Goal: Task Accomplishment & Management: Use online tool/utility

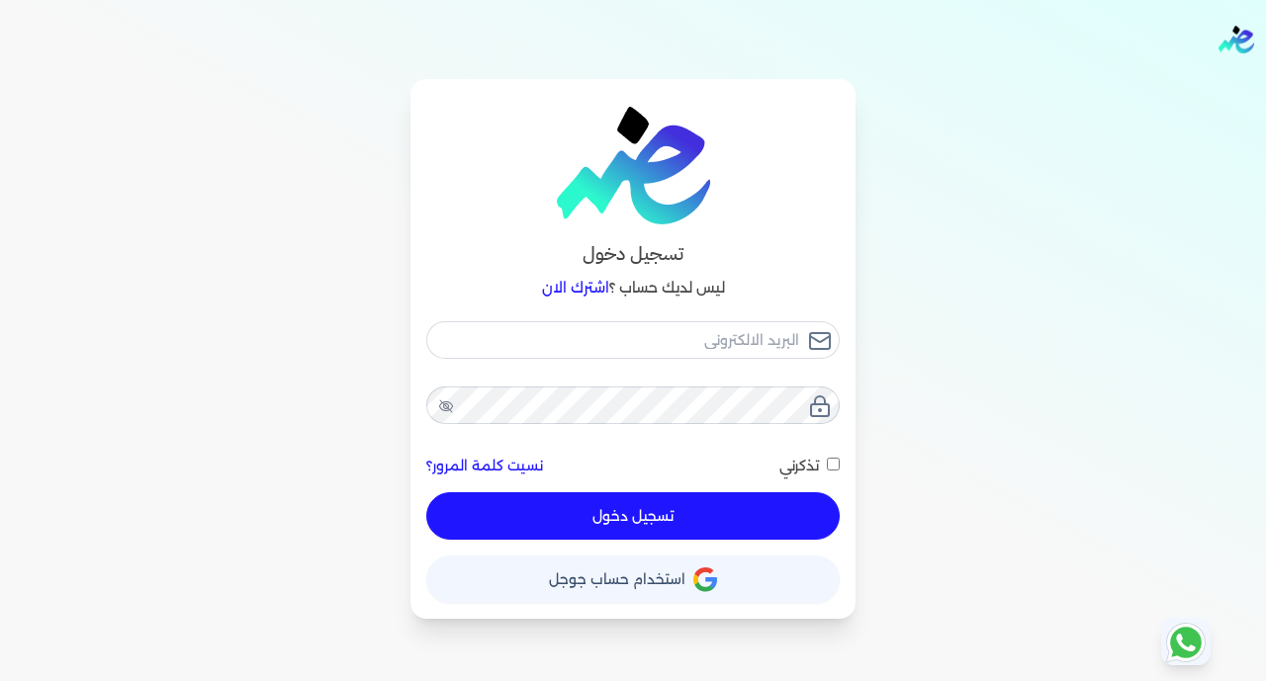
click at [588, 583] on span "استخدام حساب جوجل" at bounding box center [617, 580] width 136 height 14
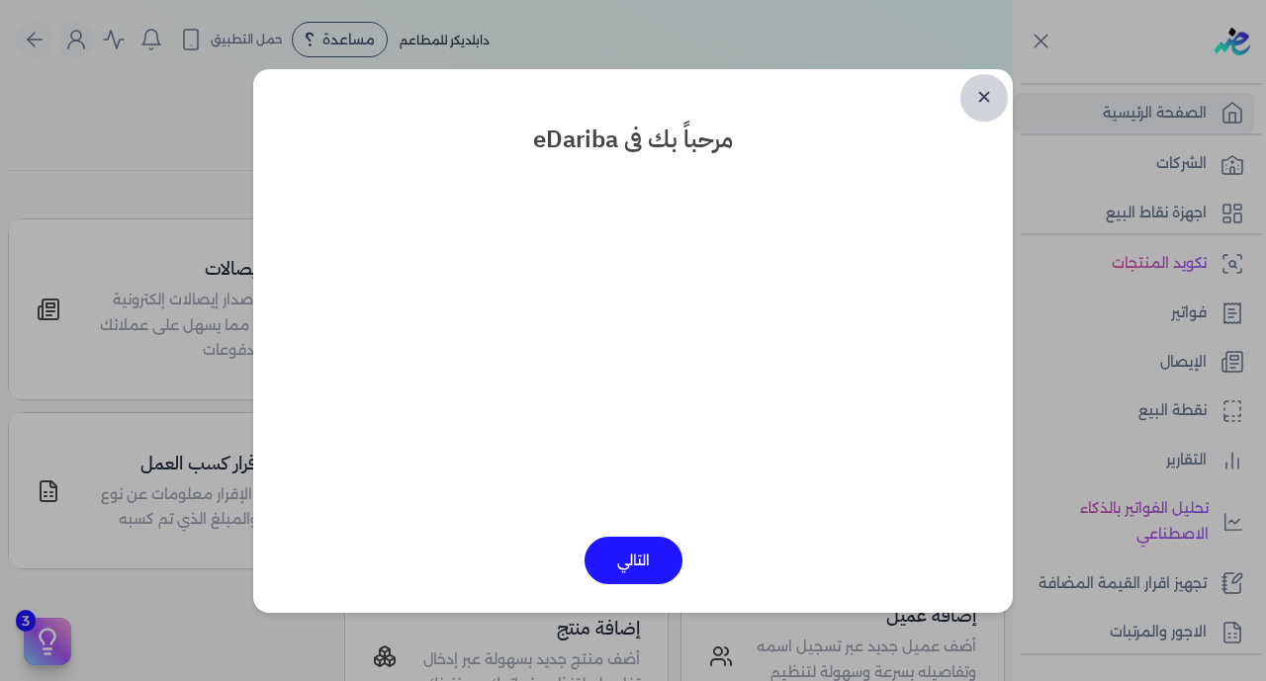
click at [982, 90] on link "✕" at bounding box center [983, 97] width 47 height 47
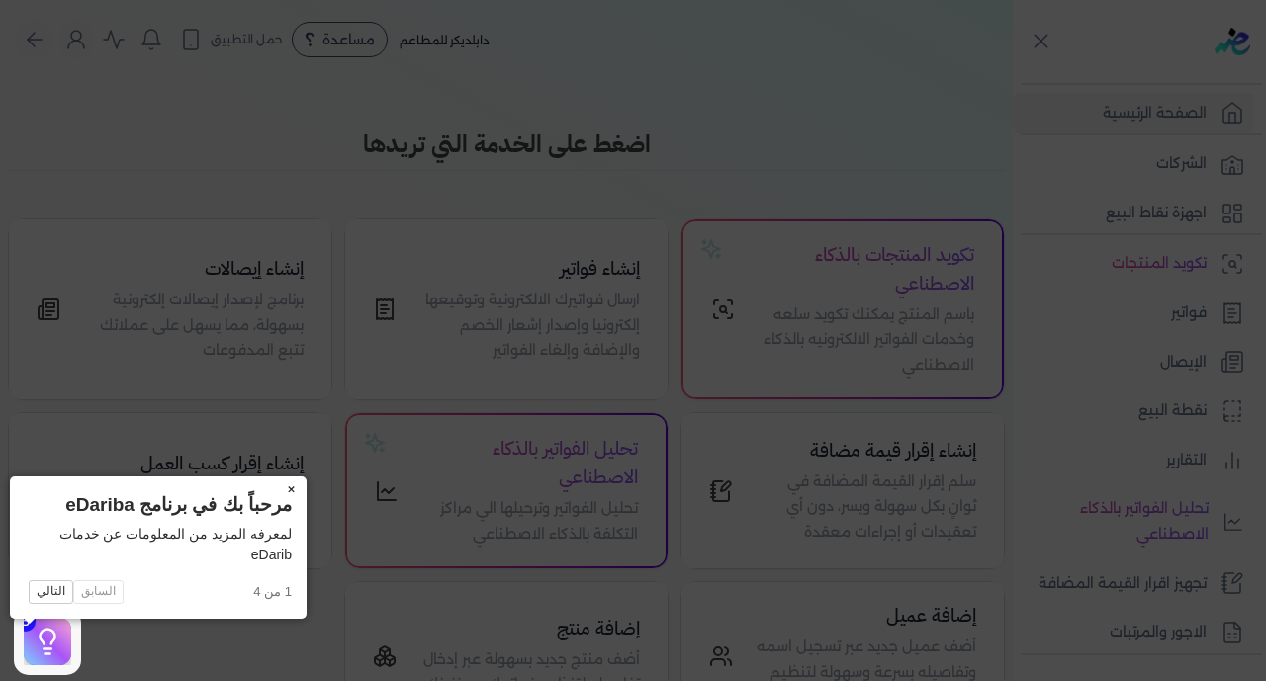
click at [275, 492] on button "×" at bounding box center [291, 491] width 32 height 28
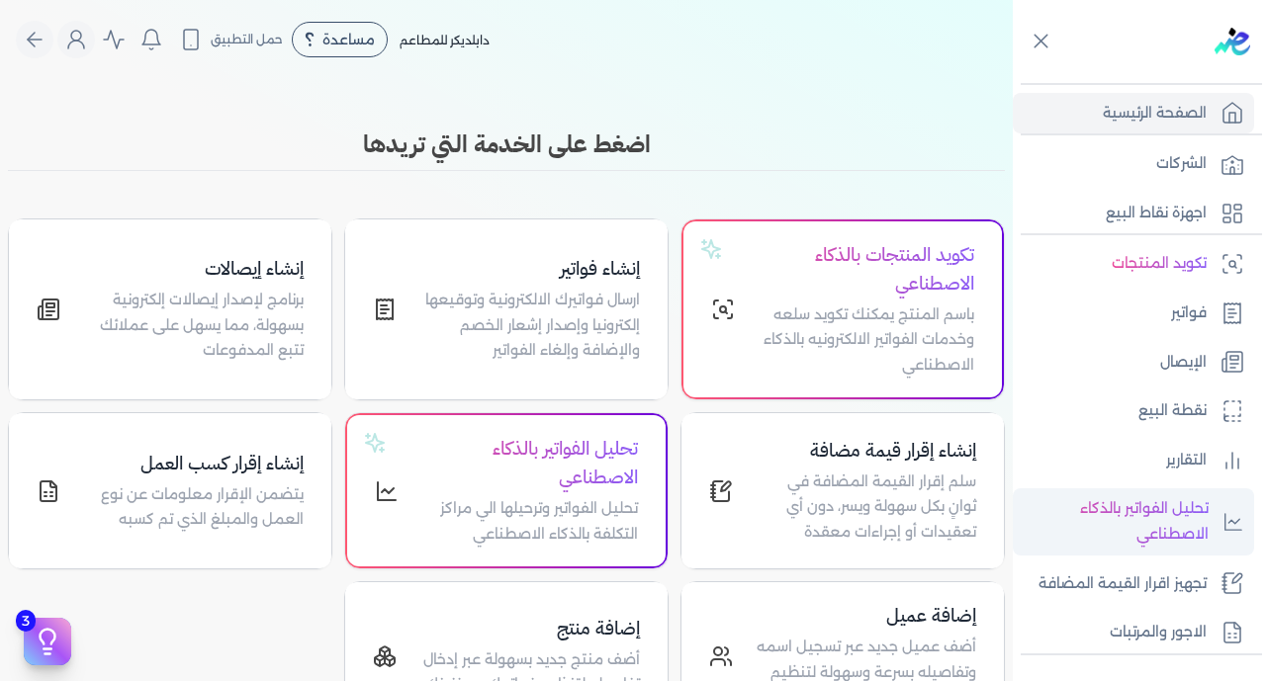
scroll to position [387, 0]
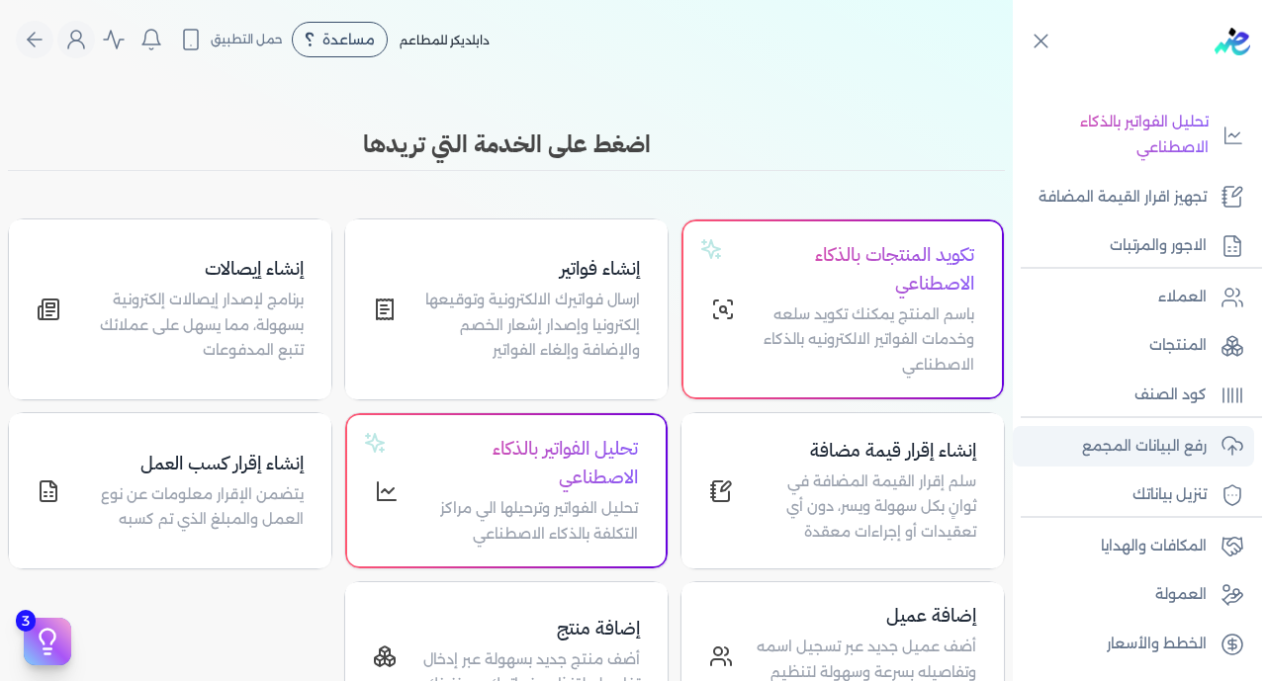
click at [1138, 443] on p "رفع البيانات المجمع" at bounding box center [1144, 447] width 125 height 26
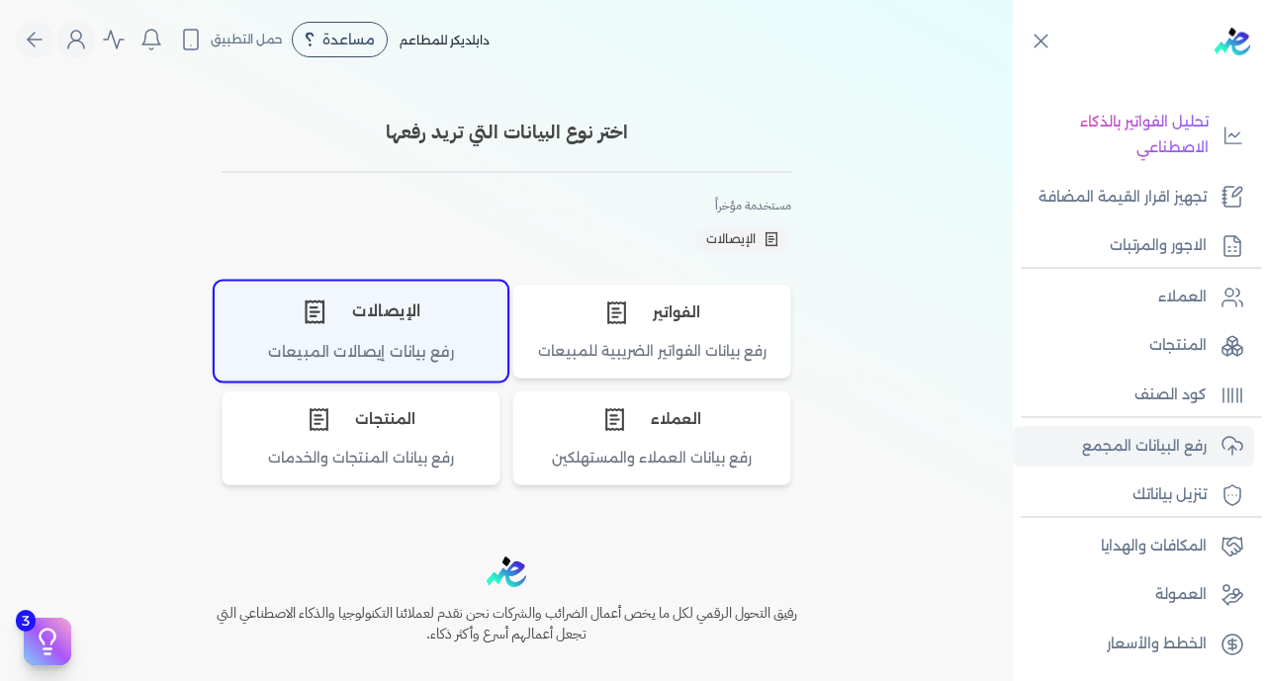
click at [408, 337] on div "الإيصالات" at bounding box center [361, 311] width 291 height 59
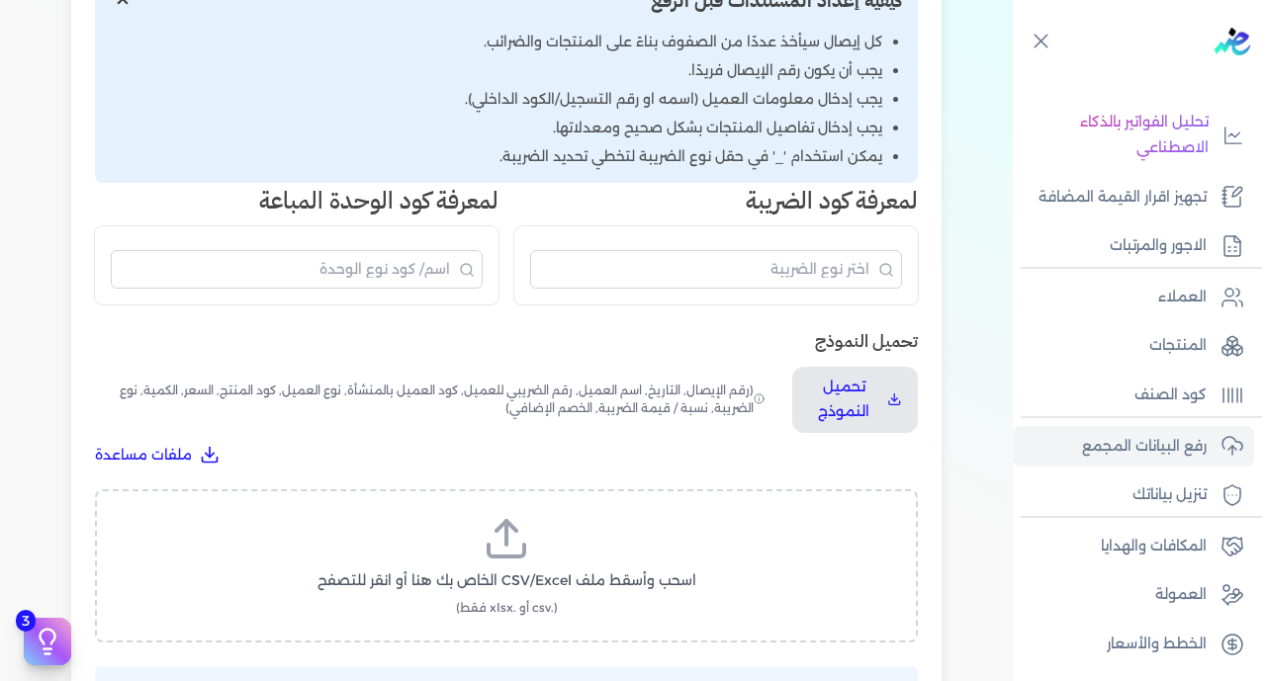
scroll to position [409, 0]
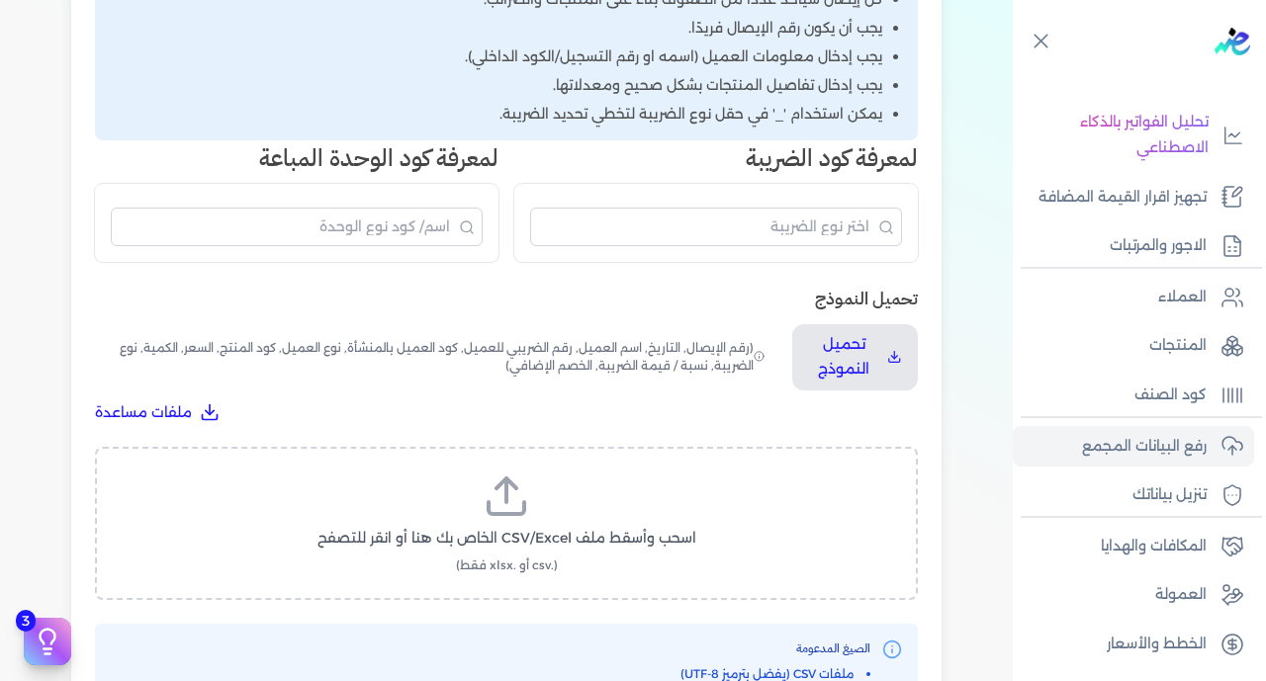
click at [582, 473] on label "اسحب وأسقط ملف CSV/Excel الخاص بك هنا أو انقر للتصفح (.csv أو .xlsx فقط)" at bounding box center [507, 524] width 772 height 102
click at [0, 0] on input "اسحب وأسقط ملف CSV/Excel الخاص بك هنا أو انقر للتصفح (.csv أو .xlsx فقط)" at bounding box center [0, 0] width 0 height 0
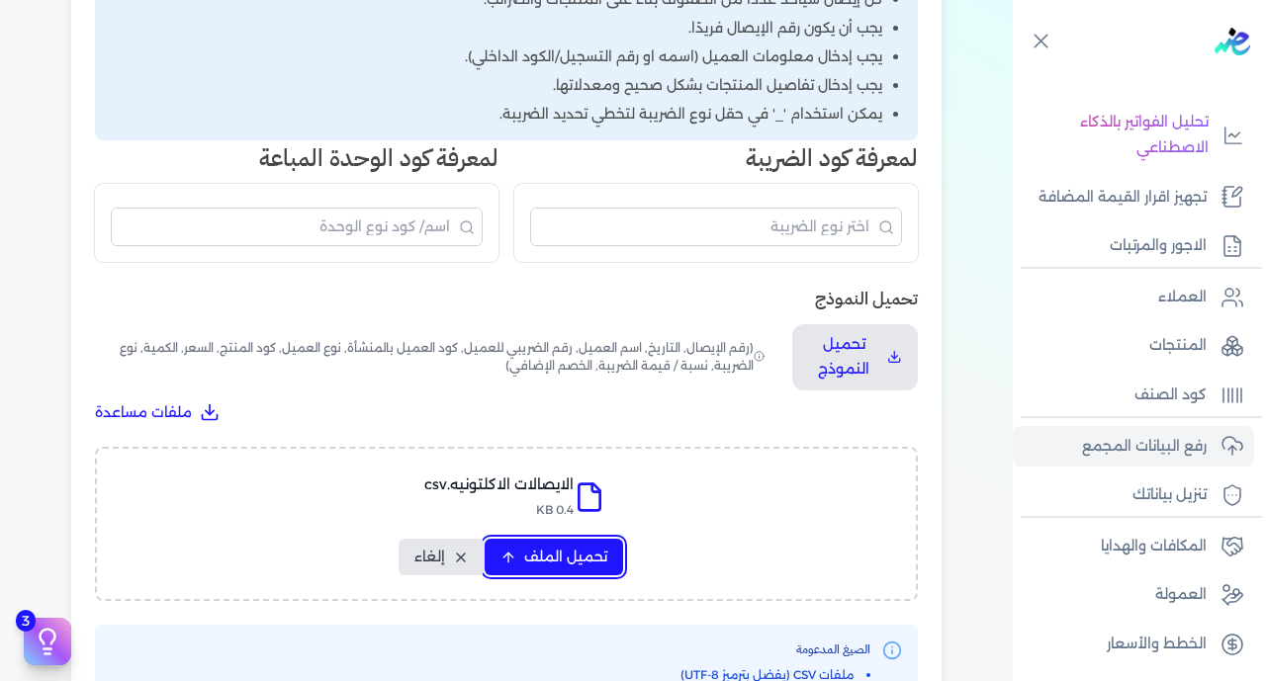
click at [564, 547] on span "تحميل الملف" at bounding box center [565, 557] width 83 height 21
select select "رقم الإيصال"
select select "سيريال المنتج"
select select "السعر"
select select "الكمية"
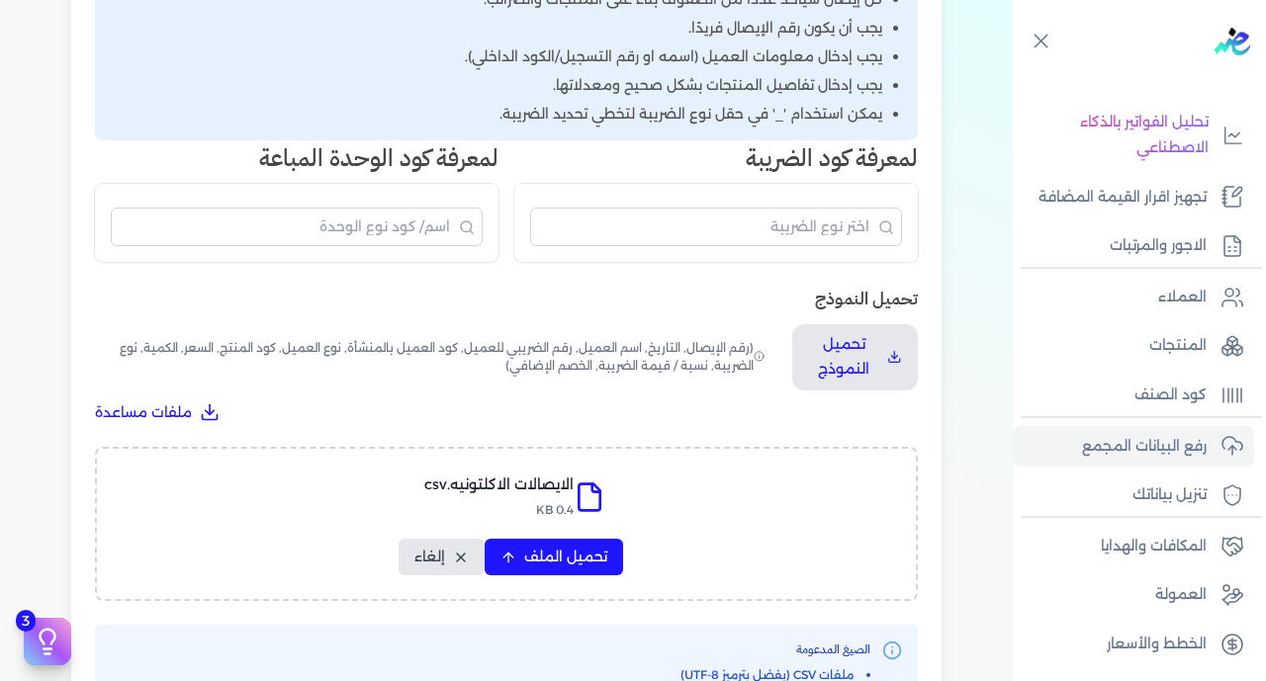
select select "نوع الضريبة"
select select "نسبة / قيمة الضريبة"
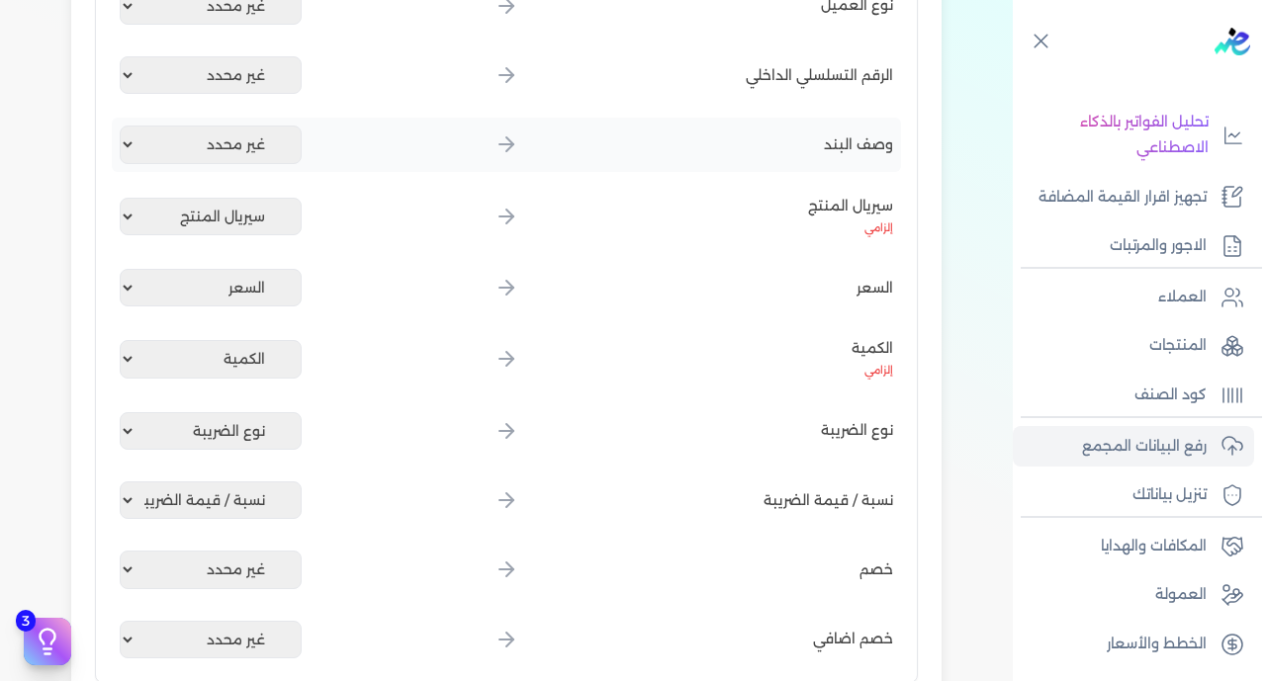
scroll to position [1171, 0]
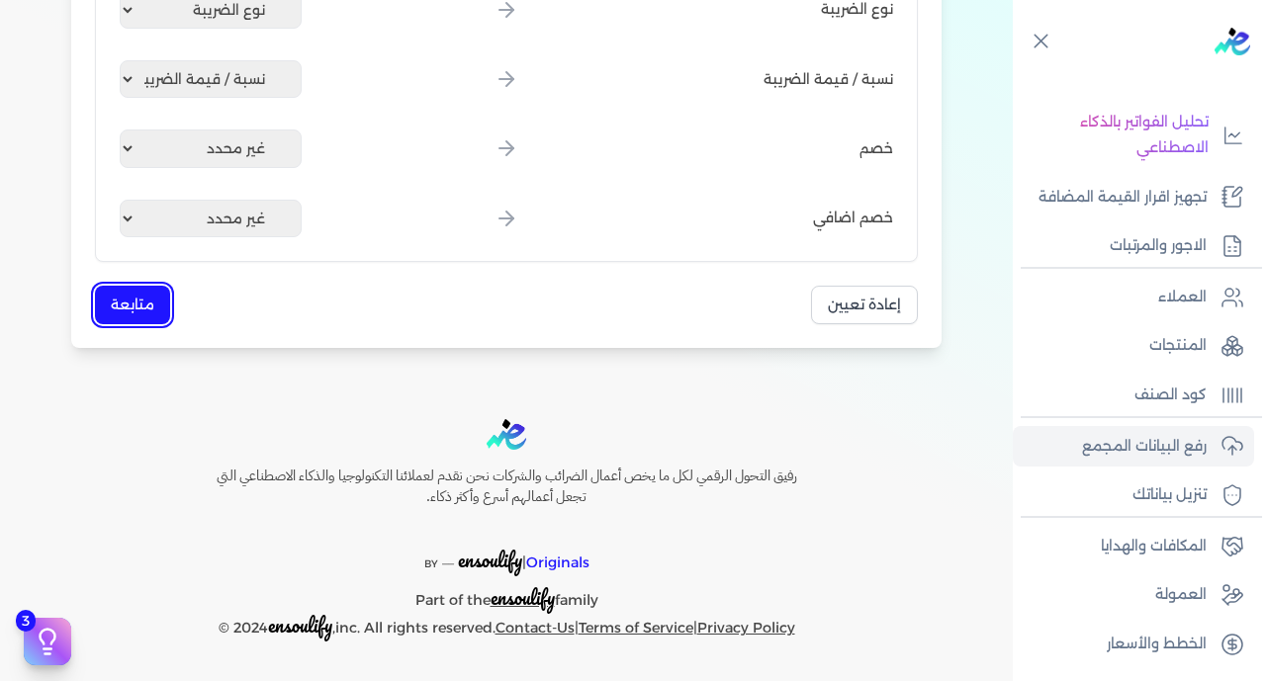
click at [141, 309] on button "متابعة" at bounding box center [132, 305] width 75 height 39
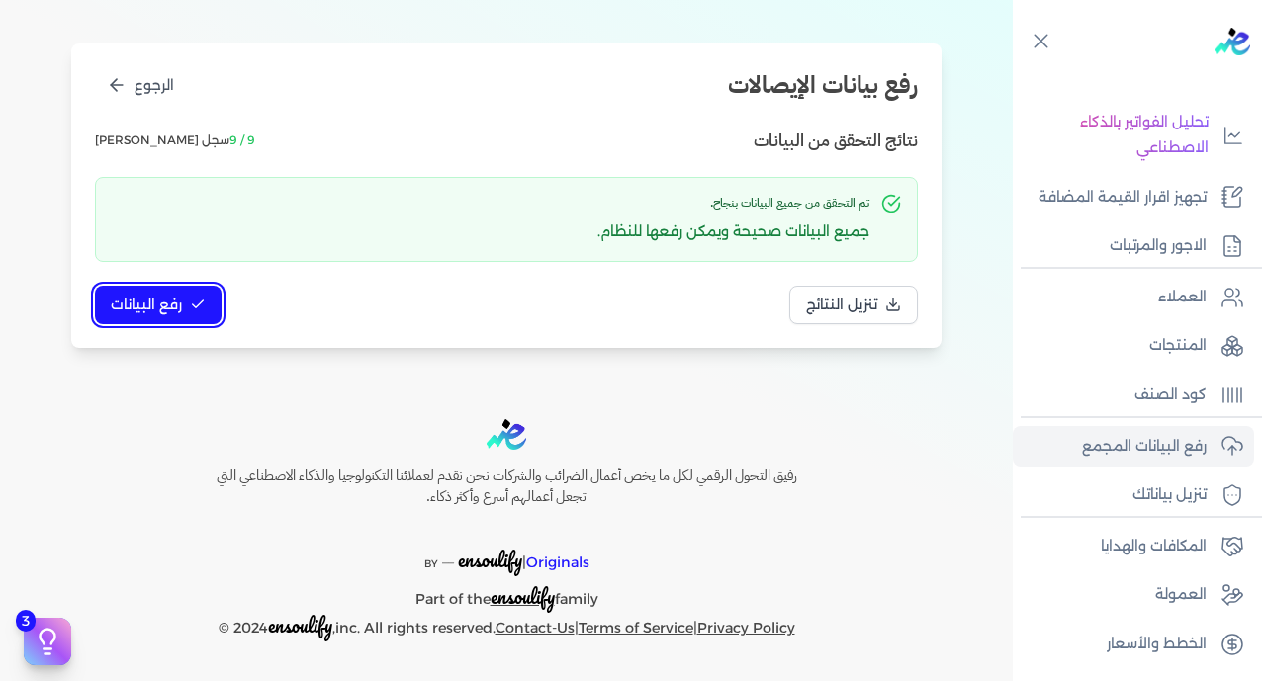
click at [145, 308] on span "رفع البيانات" at bounding box center [146, 305] width 71 height 21
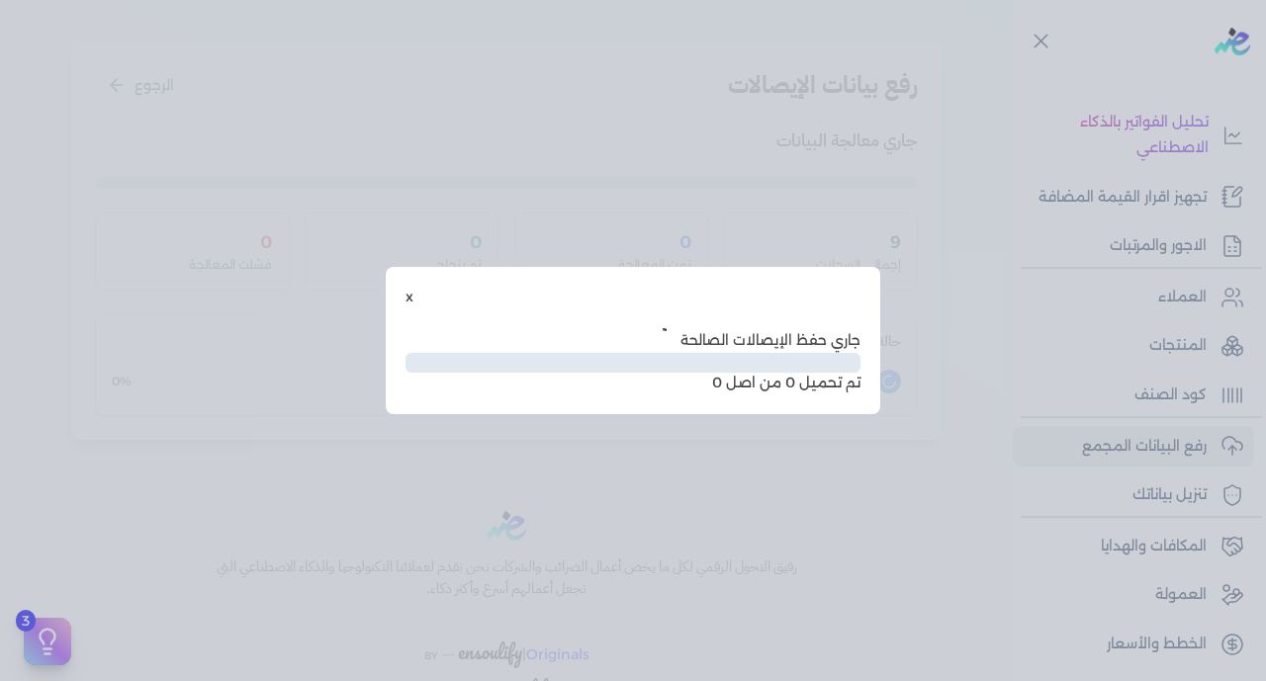
scroll to position [101, 0]
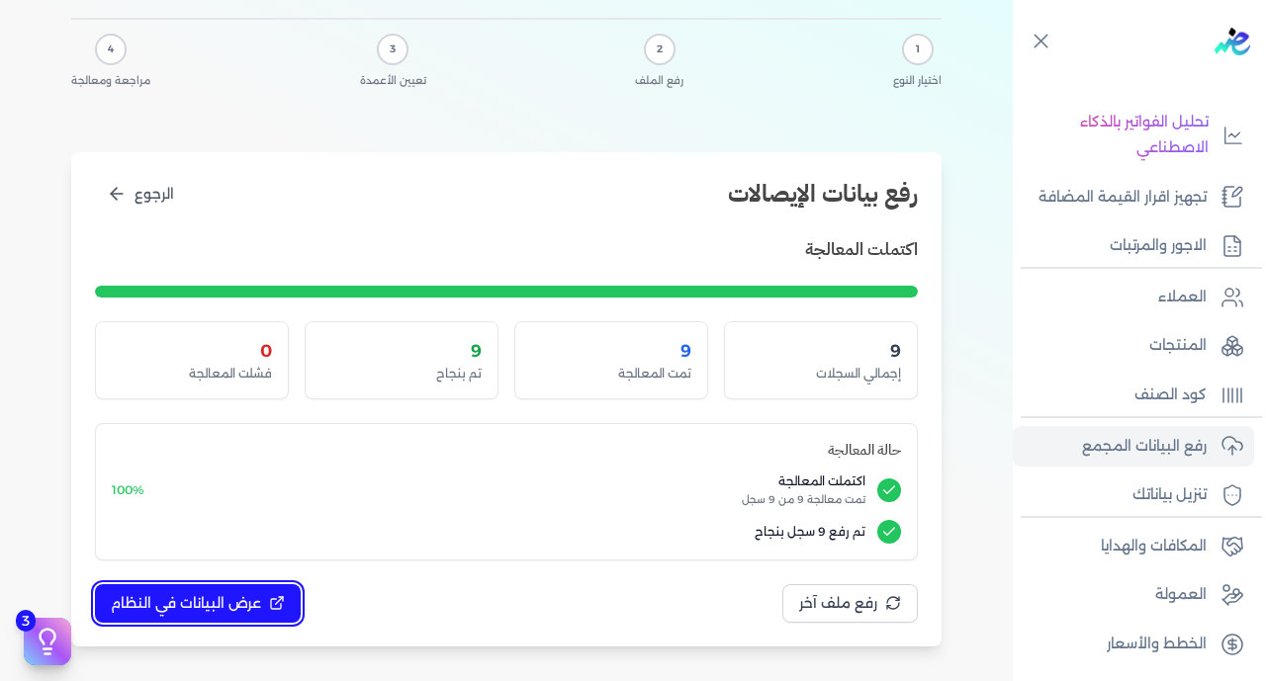
click at [245, 603] on span "عرض البيانات في النظام" at bounding box center [186, 603] width 150 height 21
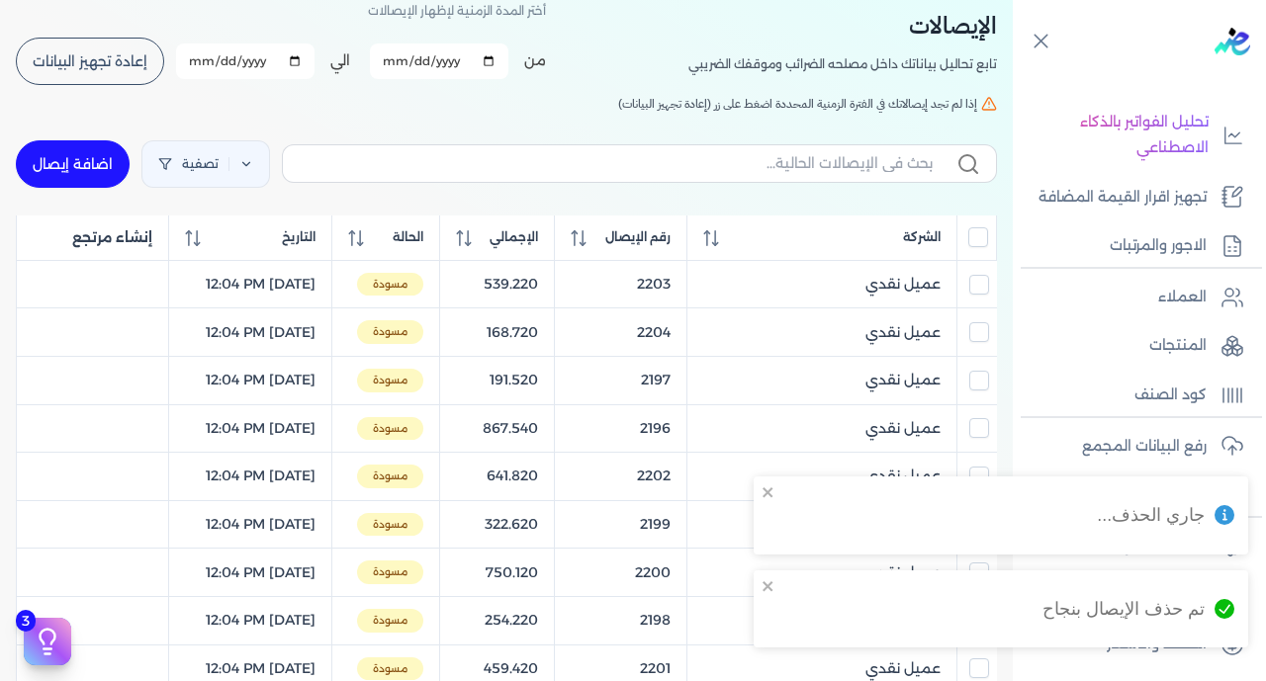
click at [972, 233] on input "All items unselected" at bounding box center [978, 237] width 20 height 20
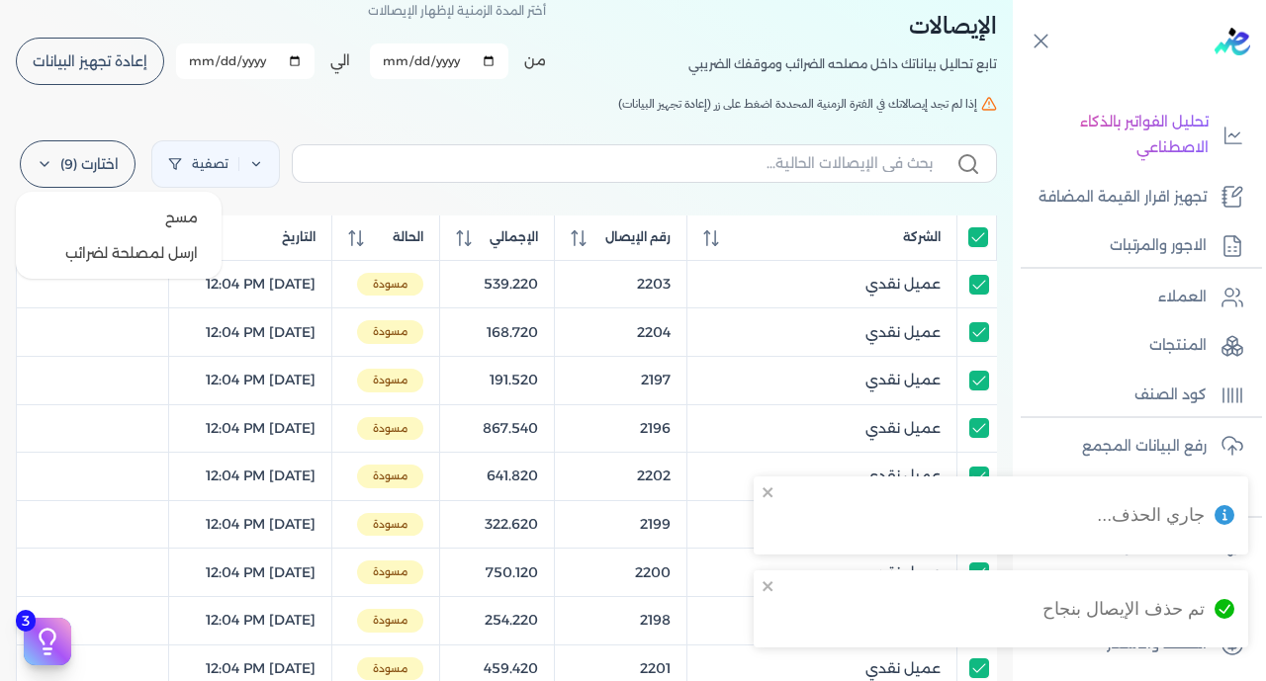
click at [88, 162] on label "اختارت (9)" at bounding box center [78, 163] width 116 height 47
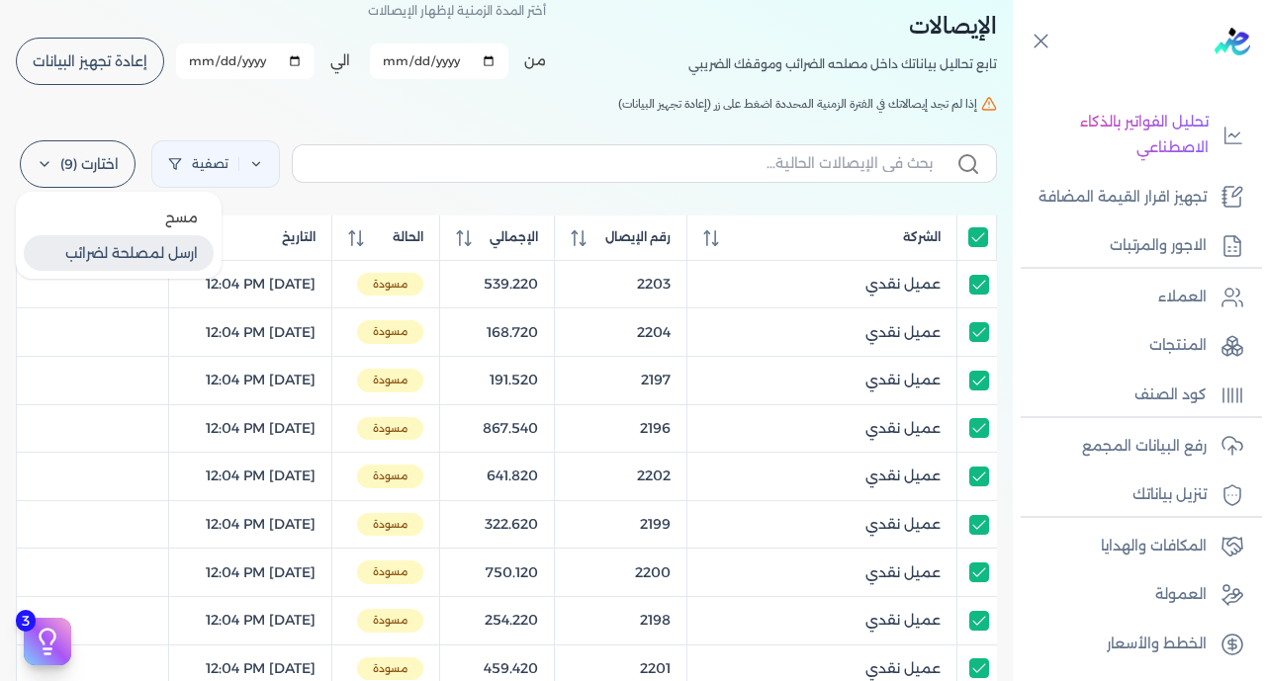
click at [153, 257] on button "ارسل لمصلحة لضرائب" at bounding box center [119, 253] width 190 height 36
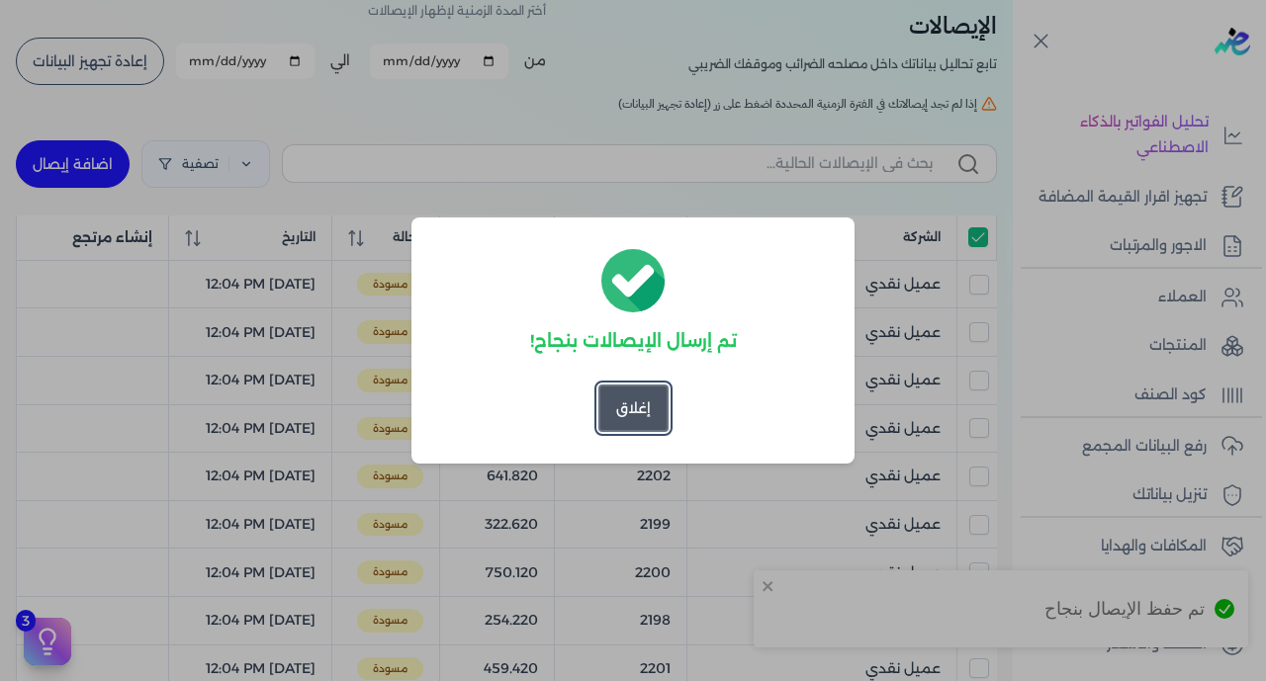
click at [620, 410] on button "إغلاق" at bounding box center [633, 408] width 70 height 47
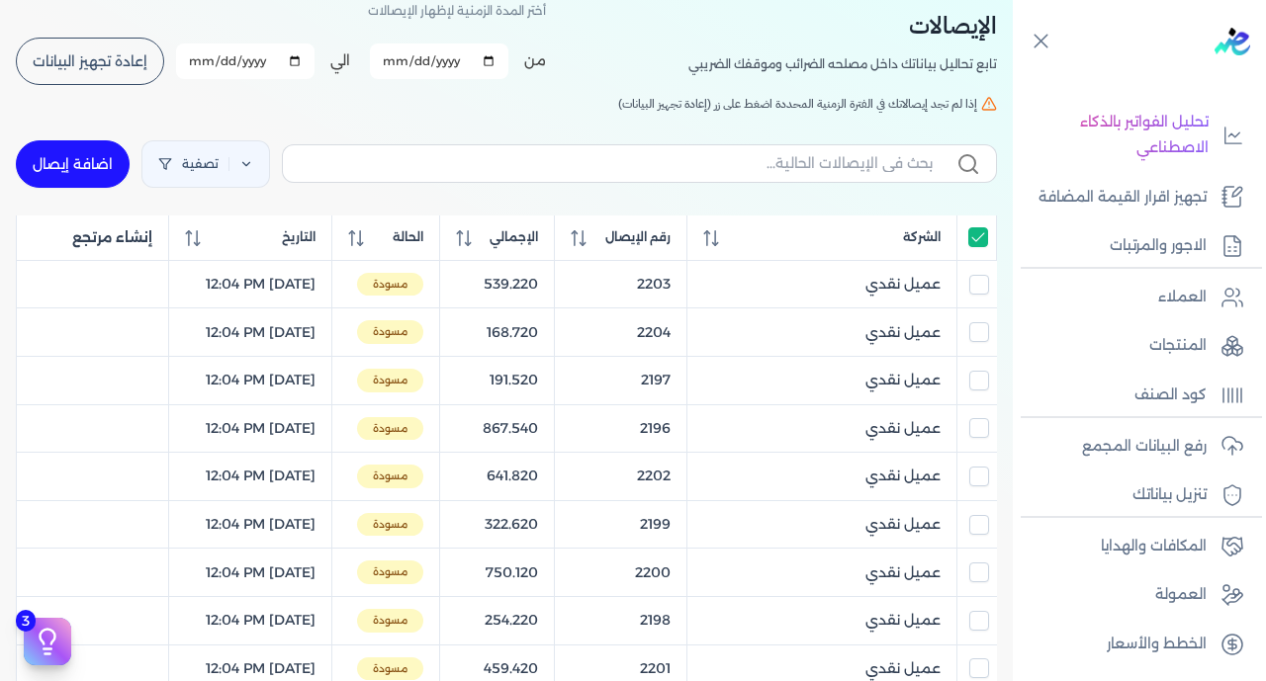
click at [977, 236] on input "All items selected" at bounding box center [978, 237] width 20 height 20
checkbox input "false"
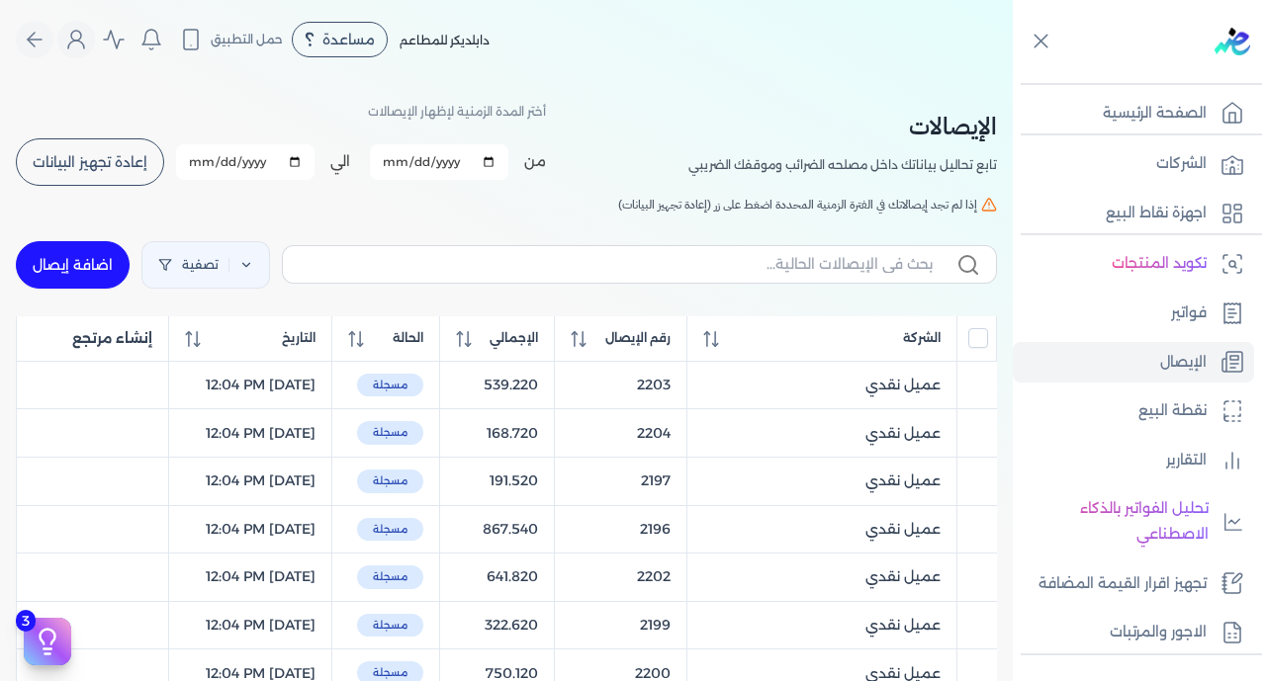
click at [104, 173] on button "إعادة تجهيز البيانات" at bounding box center [90, 161] width 148 height 47
click at [664, 346] on span "رقم الإيصال" at bounding box center [637, 338] width 65 height 18
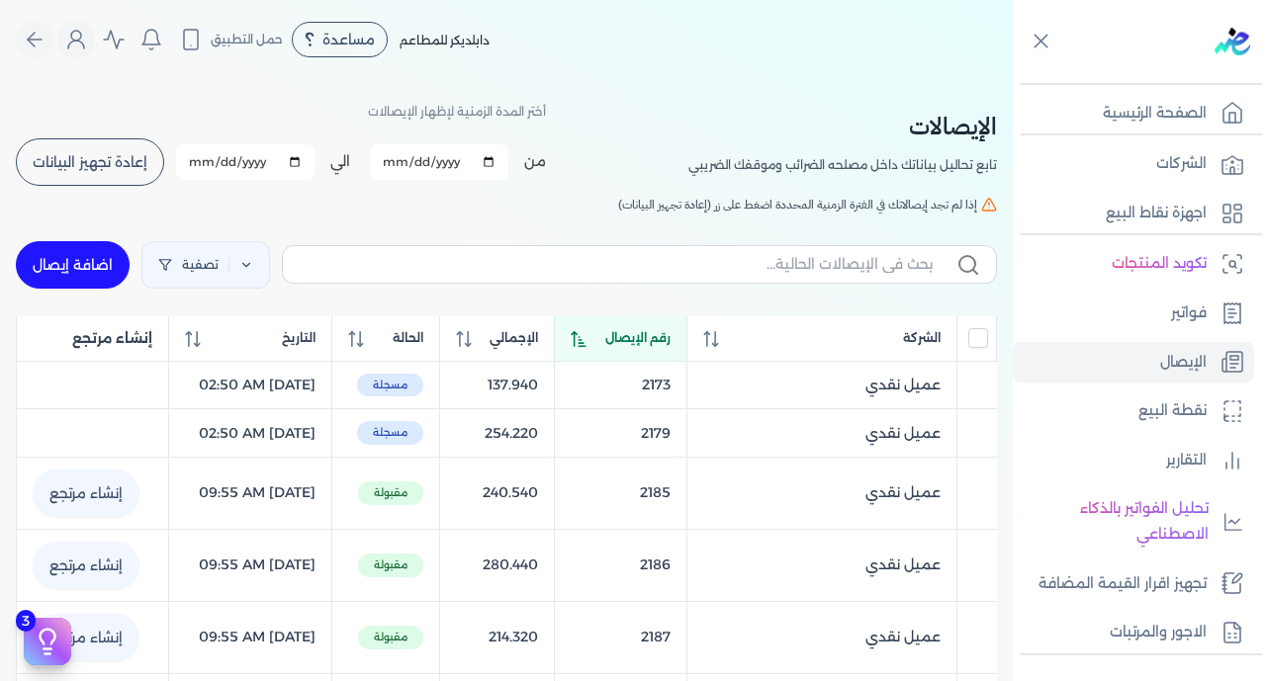
click at [664, 346] on span "رقم الإيصال" at bounding box center [637, 338] width 65 height 18
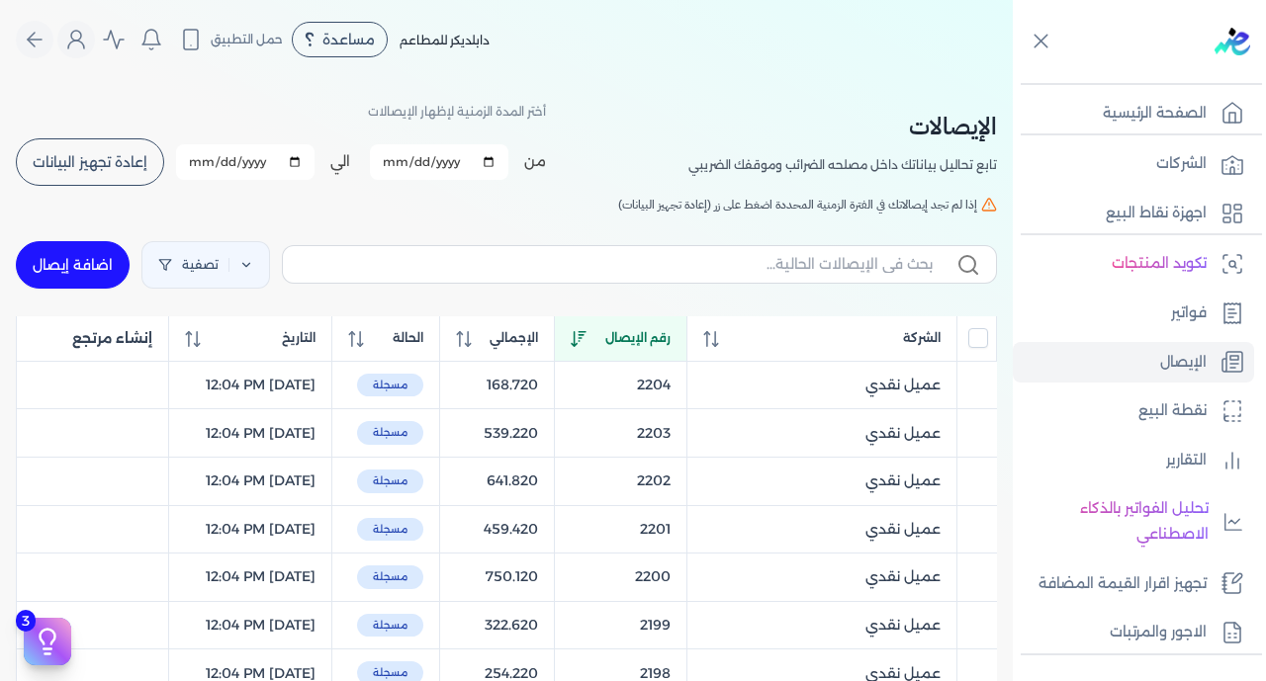
click at [83, 162] on span "إعادة تجهيز البيانات" at bounding box center [90, 162] width 115 height 14
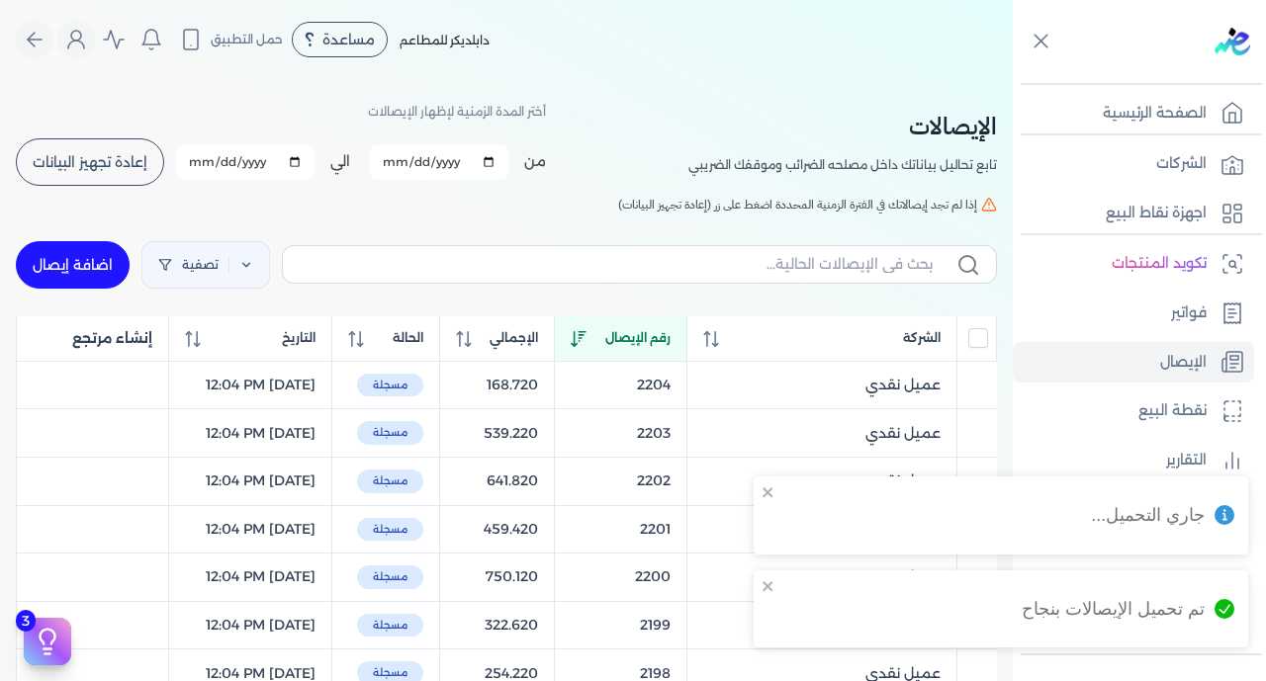
checkbox input "false"
click at [649, 333] on span "رقم الإيصال" at bounding box center [637, 338] width 65 height 18
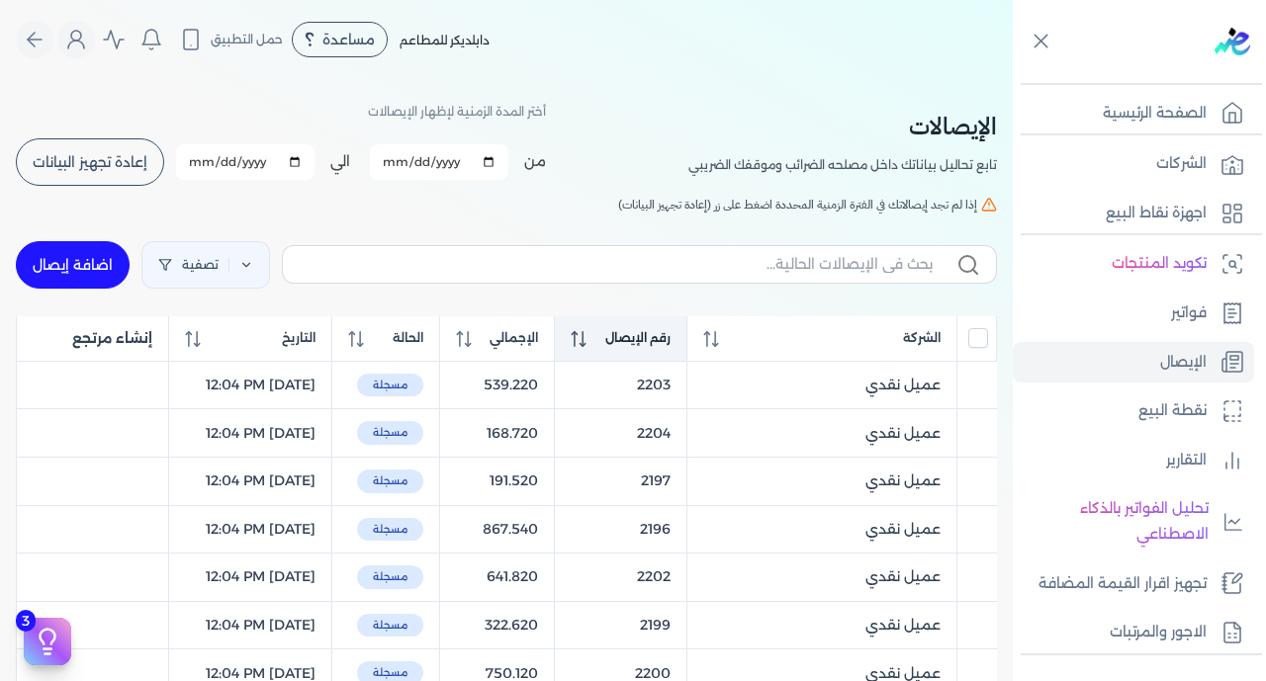
click at [649, 333] on span "رقم الإيصال" at bounding box center [637, 338] width 65 height 18
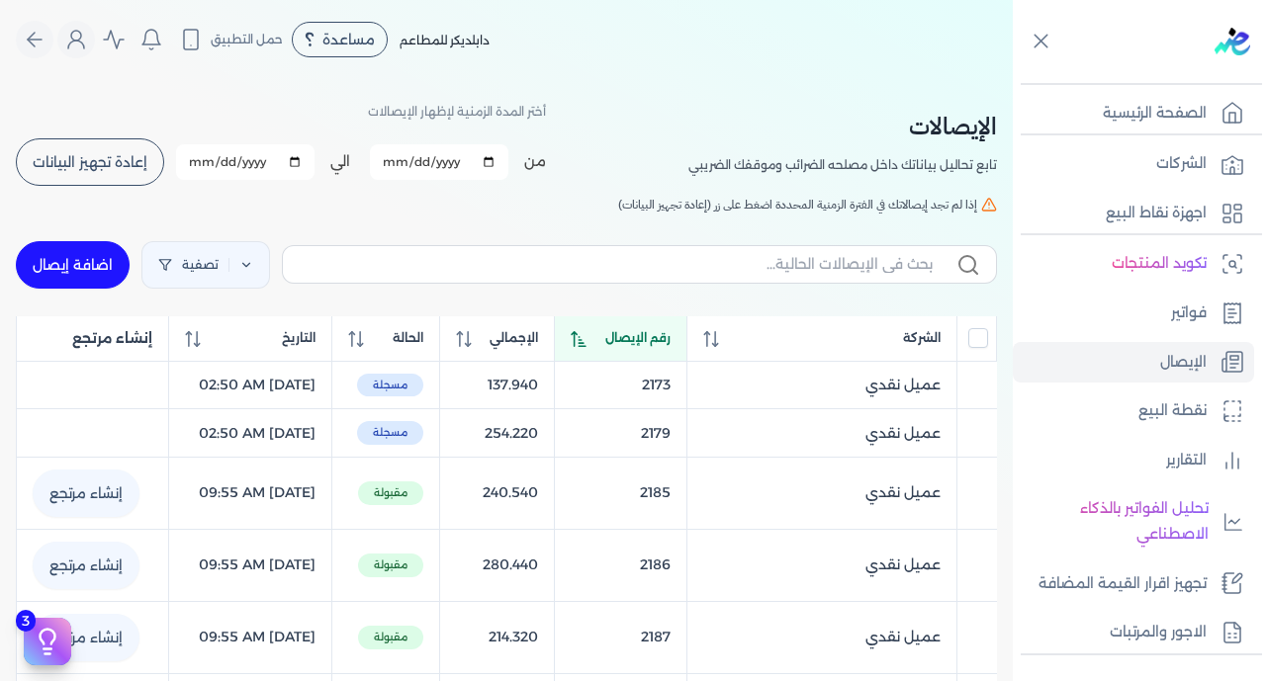
click at [649, 333] on span "رقم الإيصال" at bounding box center [637, 338] width 65 height 18
